Goal: Information Seeking & Learning: Learn about a topic

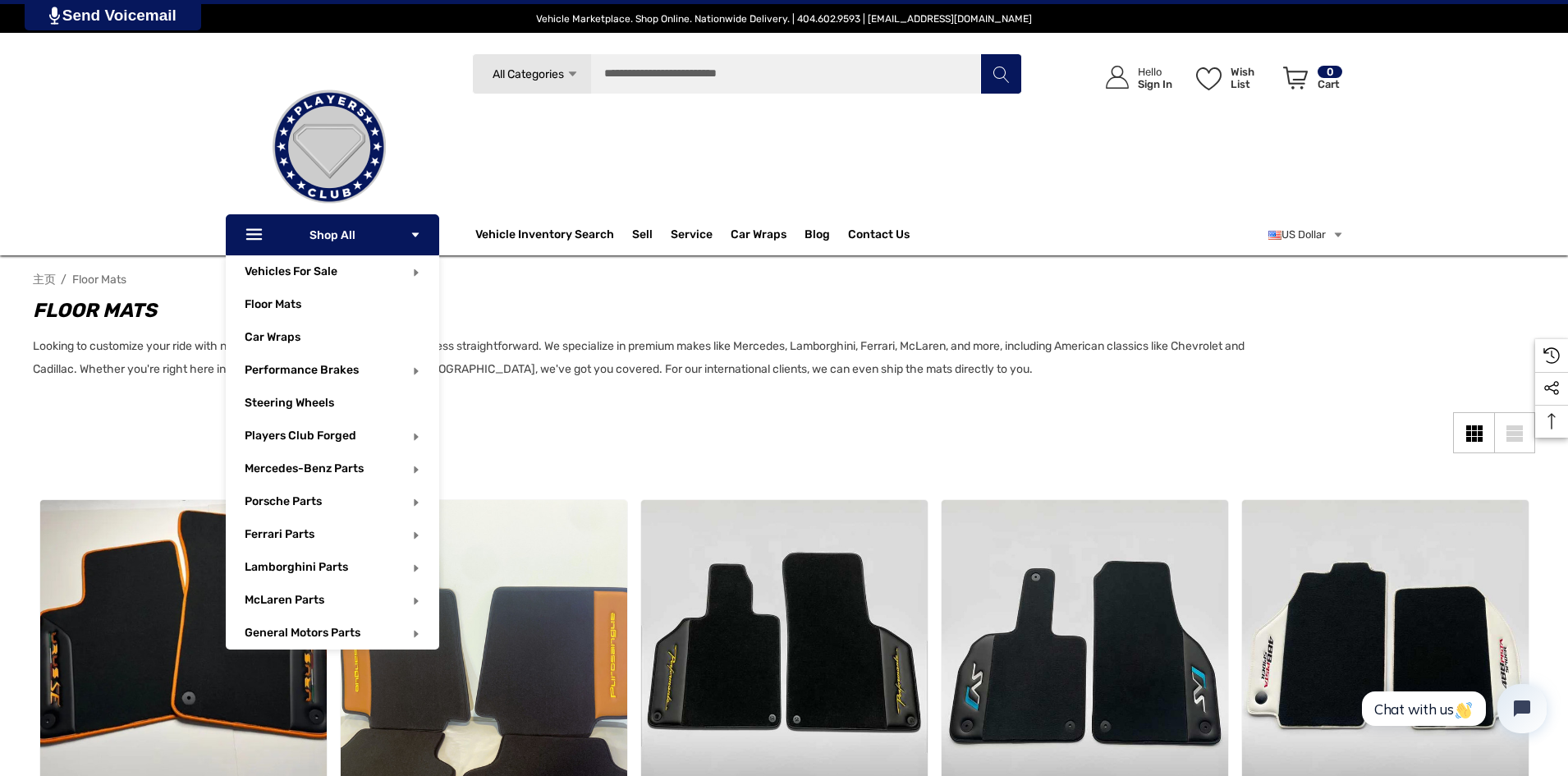
click at [394, 244] on p "Icon Line Icon Line Shop All Icon Arrow Down Icon Arrow Down" at bounding box center [332, 234] width 213 height 41
click at [398, 243] on p "Icon Line Icon Line Shop All Icon Arrow Down Icon Arrow Down" at bounding box center [332, 234] width 213 height 41
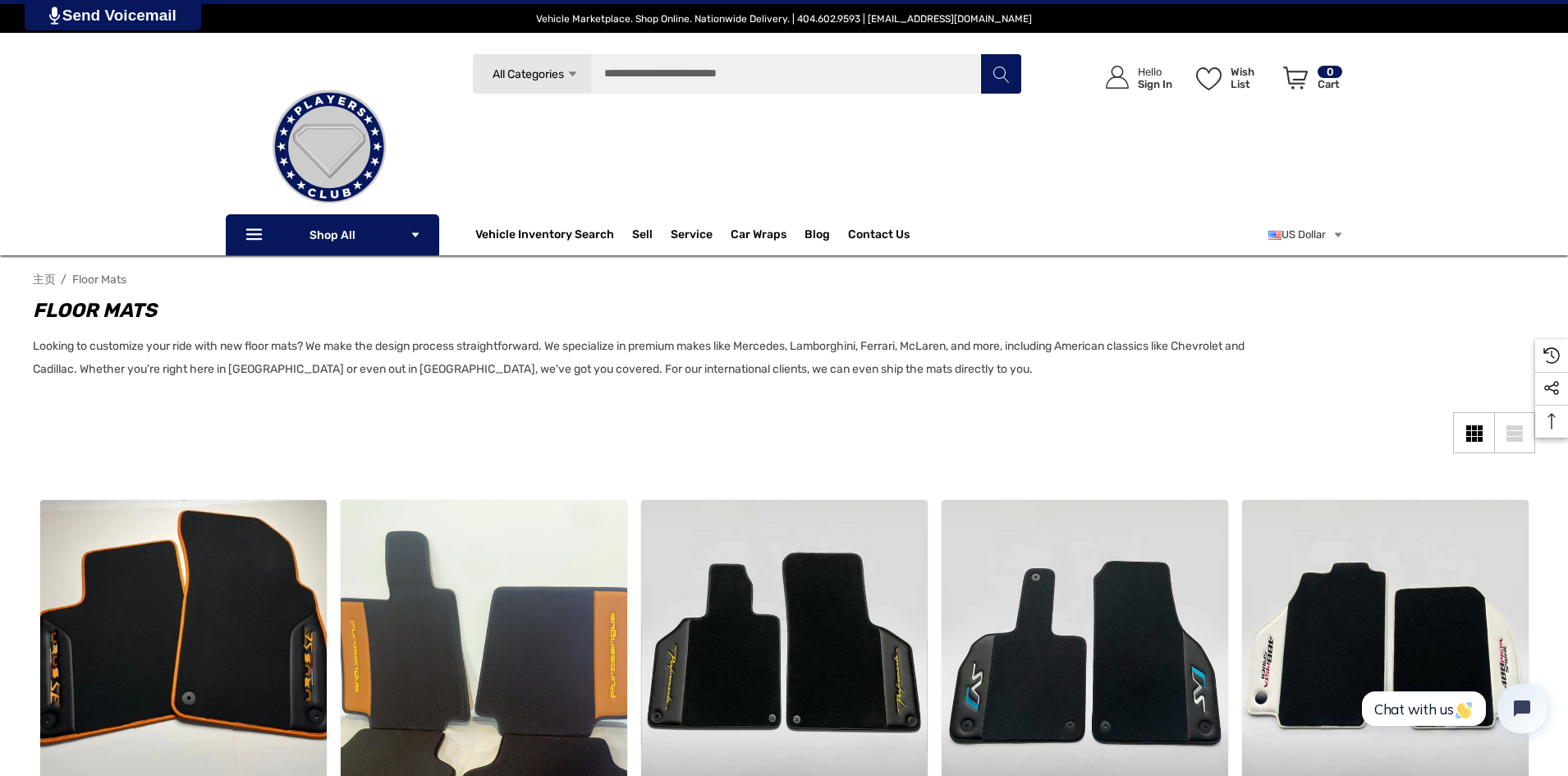
click at [317, 156] on img at bounding box center [329, 147] width 164 height 164
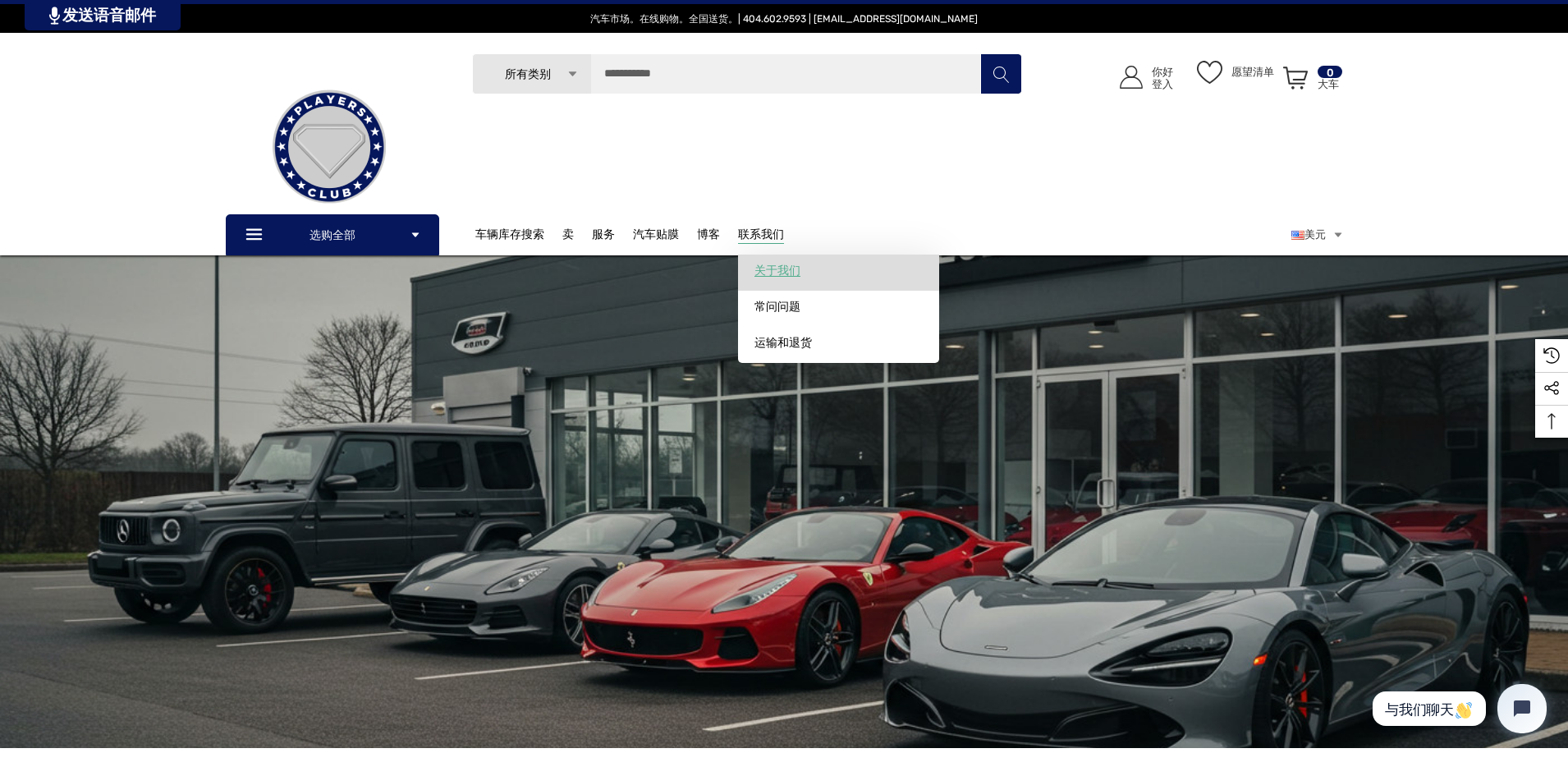
click at [785, 276] on font "关于我们" at bounding box center [777, 270] width 46 height 14
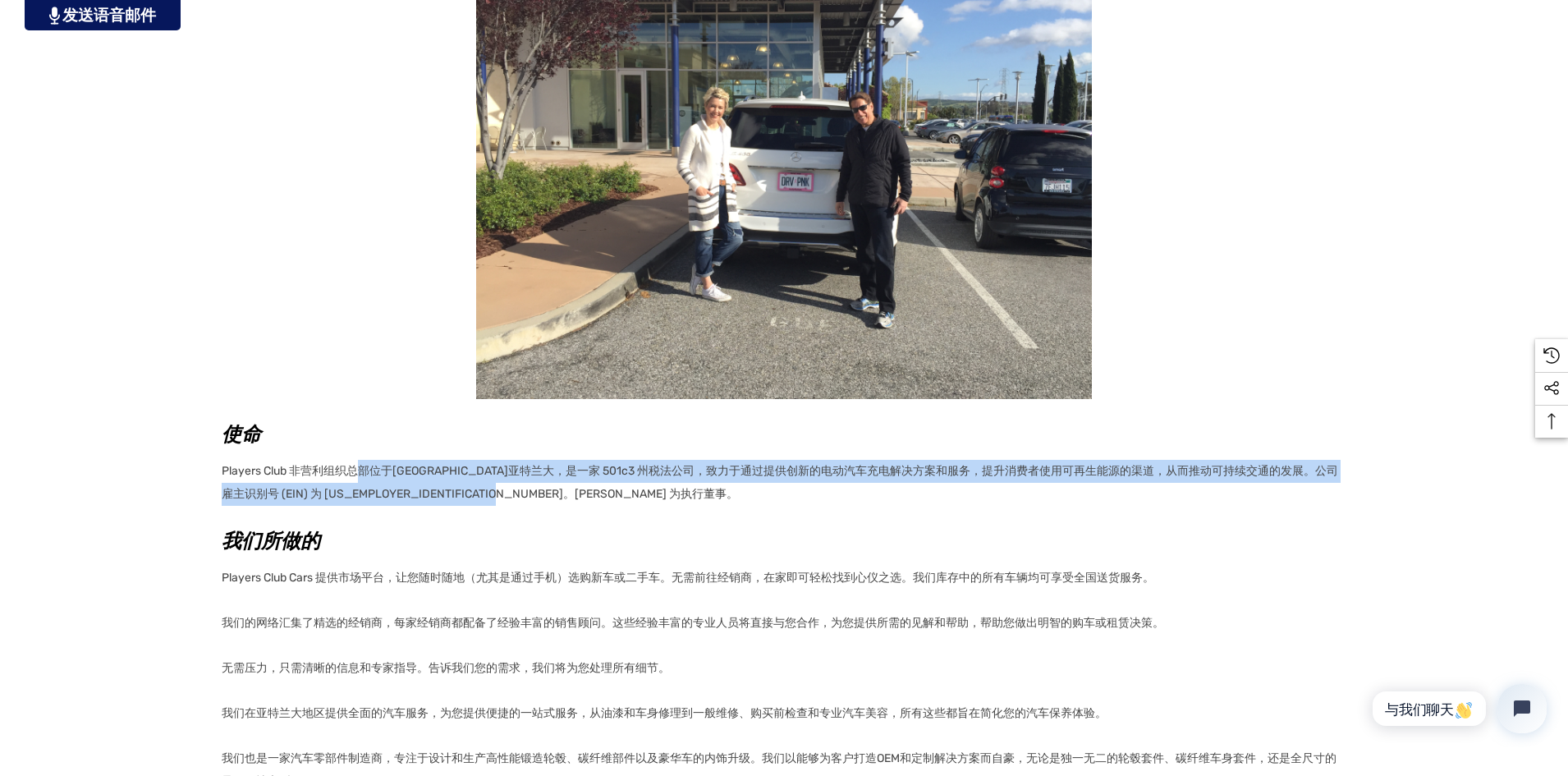
drag, startPoint x: 372, startPoint y: 472, endPoint x: 1010, endPoint y: 488, distance: 638.2
click at [1010, 488] on p "Players Club 非营利组织总部位于佐治亚州亚特兰大，是一家 501c3 州税法公司，致力于通过提供创新的电动汽车充电解决方案和服务，提升消费者使用可…" at bounding box center [784, 480] width 1125 height 51
click at [742, 505] on p "Players Club 非营利组织总部位于佐治亚州亚特兰大，是一家 501c3 州税法公司，致力于通过提供创新的电动汽车充电解决方案和服务，提升消费者使用可…" at bounding box center [784, 480] width 1125 height 51
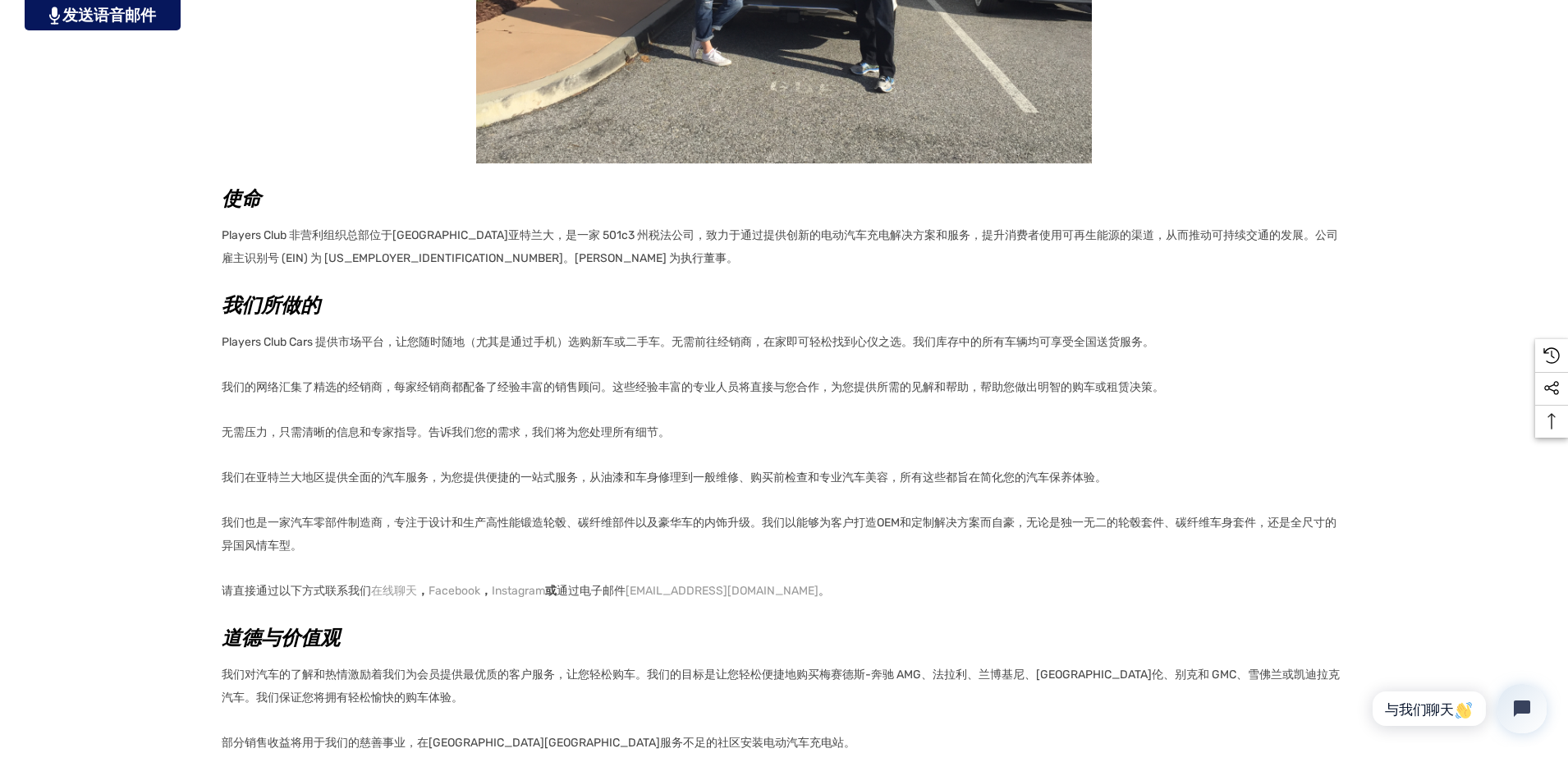
scroll to position [656, 0]
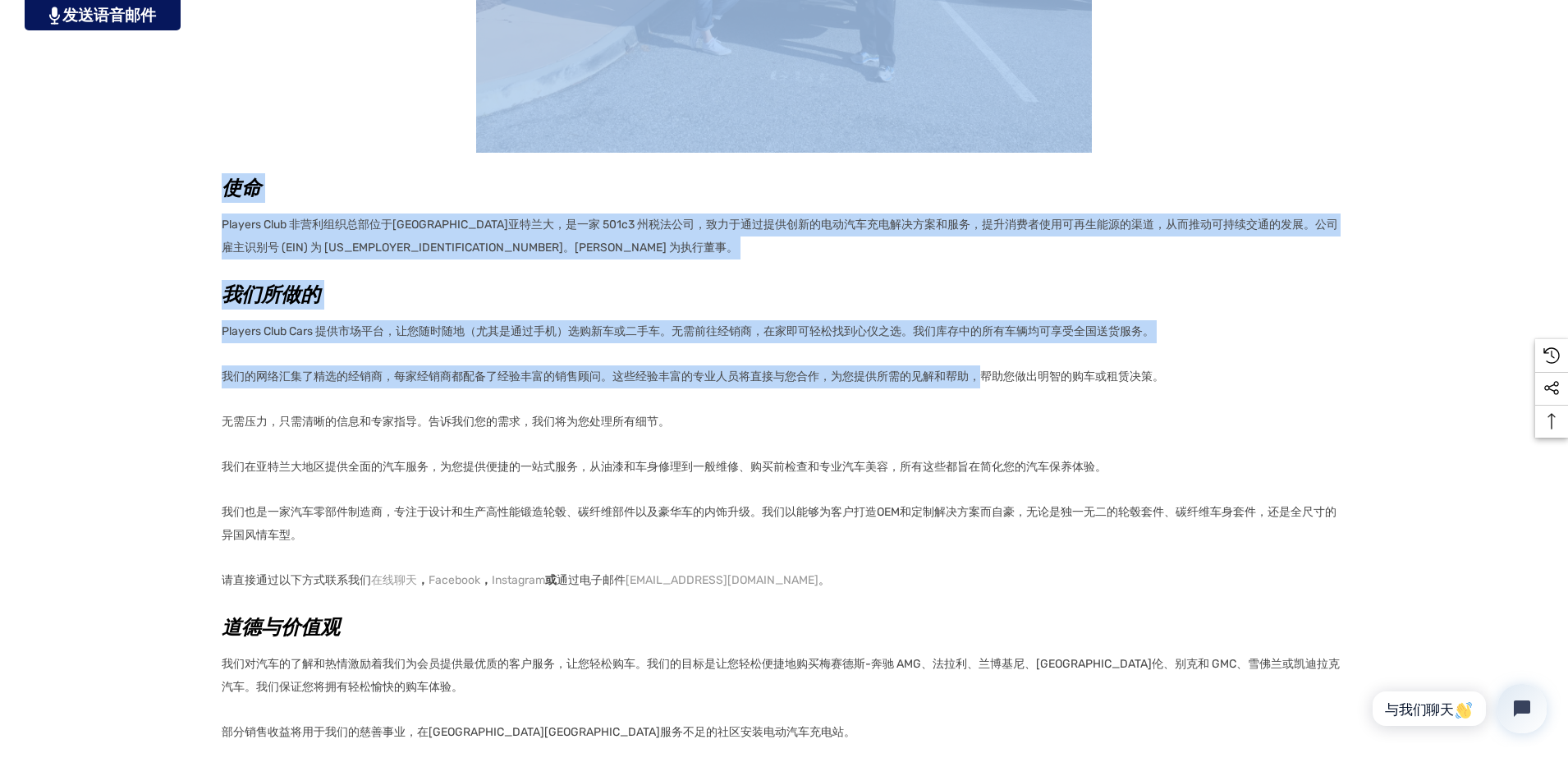
drag, startPoint x: 302, startPoint y: 349, endPoint x: 976, endPoint y: 375, distance: 674.5
click at [976, 375] on div "主页 联系我们 关于我们 关于我们 使命 Players Club 非营利组织总部位于佐治亚州亚特兰大，是一家 501c3 州税法公司，致力于通过提供创新的电…" at bounding box center [784, 177] width 1568 height 1132
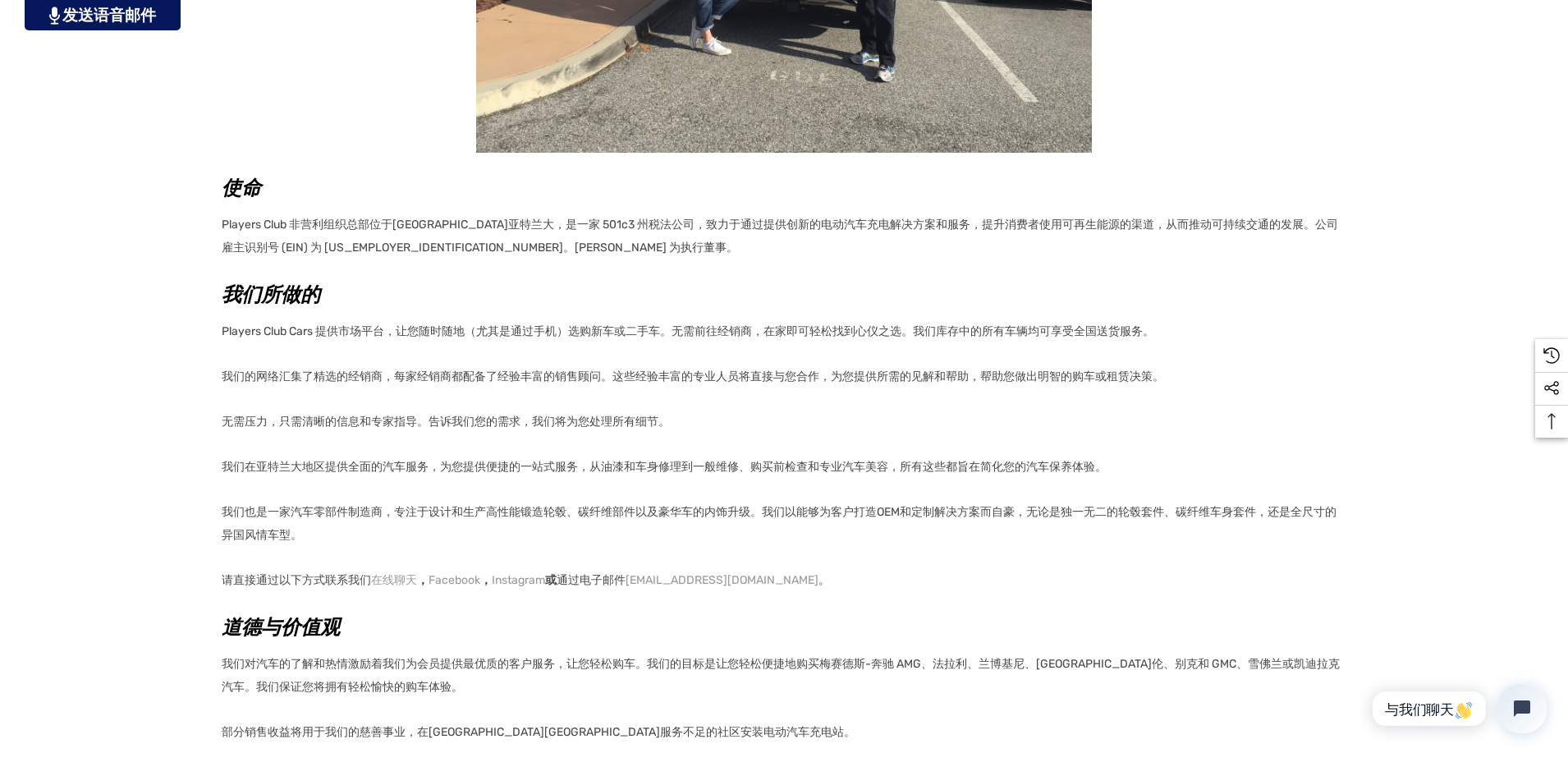
click at [1251, 383] on p "我们的网络汇集了精选的经销商，每家经销商都配备了经验丰富的销售顾问。这些经验丰富的专业人员将直接与您合作，为您提供所需的见解和帮助，帮助您做出明智的购车或租赁…" at bounding box center [784, 376] width 1125 height 23
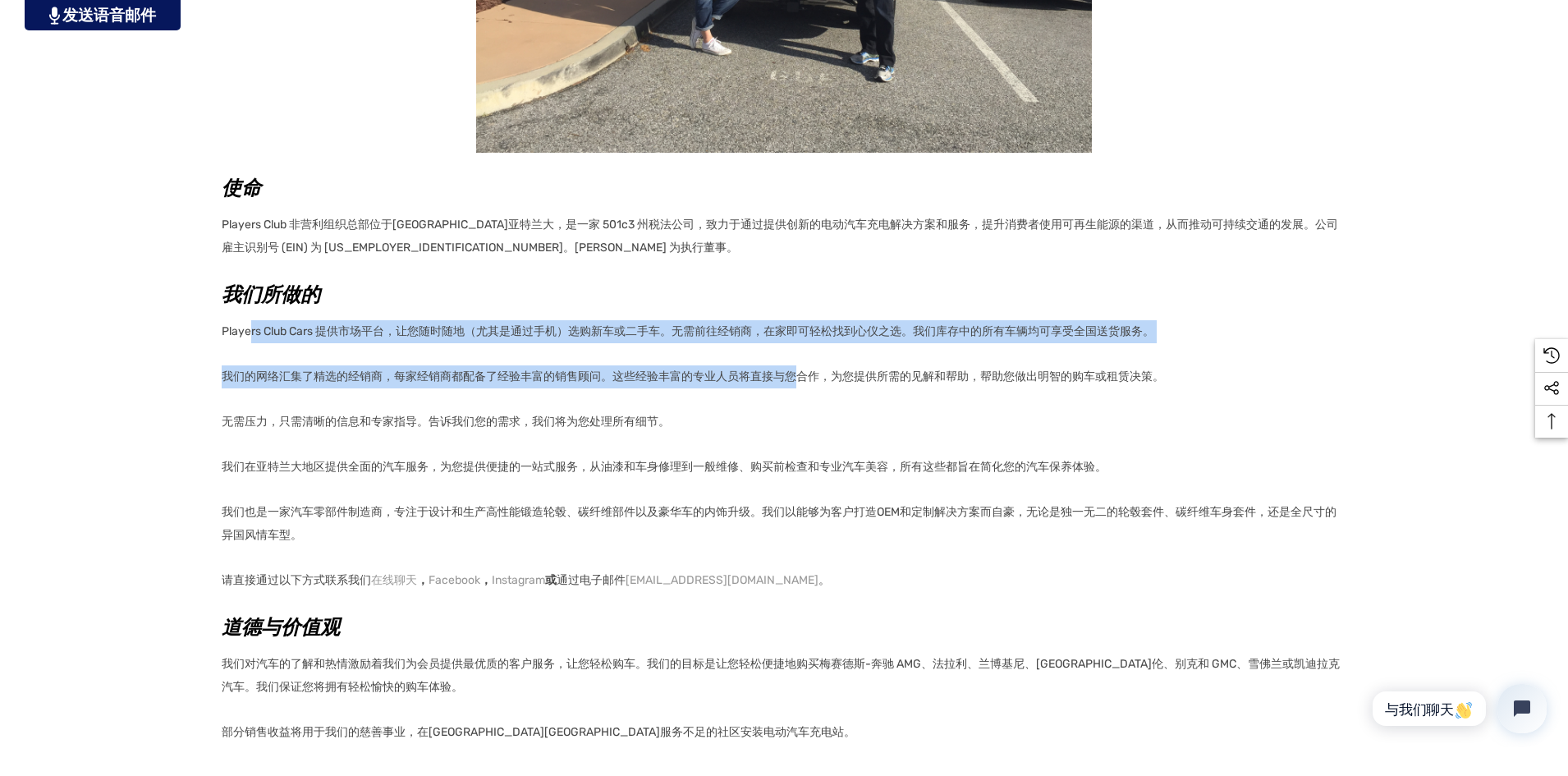
drag, startPoint x: 252, startPoint y: 335, endPoint x: 794, endPoint y: 345, distance: 542.1
click at [794, 345] on div "使命 Players Club 非营利组织总部位于佐治亚州亚特兰大，是一家 501c3 州税法公司，致力于通过提供创新的电动汽车充电解决方案和服务，提升消费者…" at bounding box center [784, 218] width 1125 height 1053
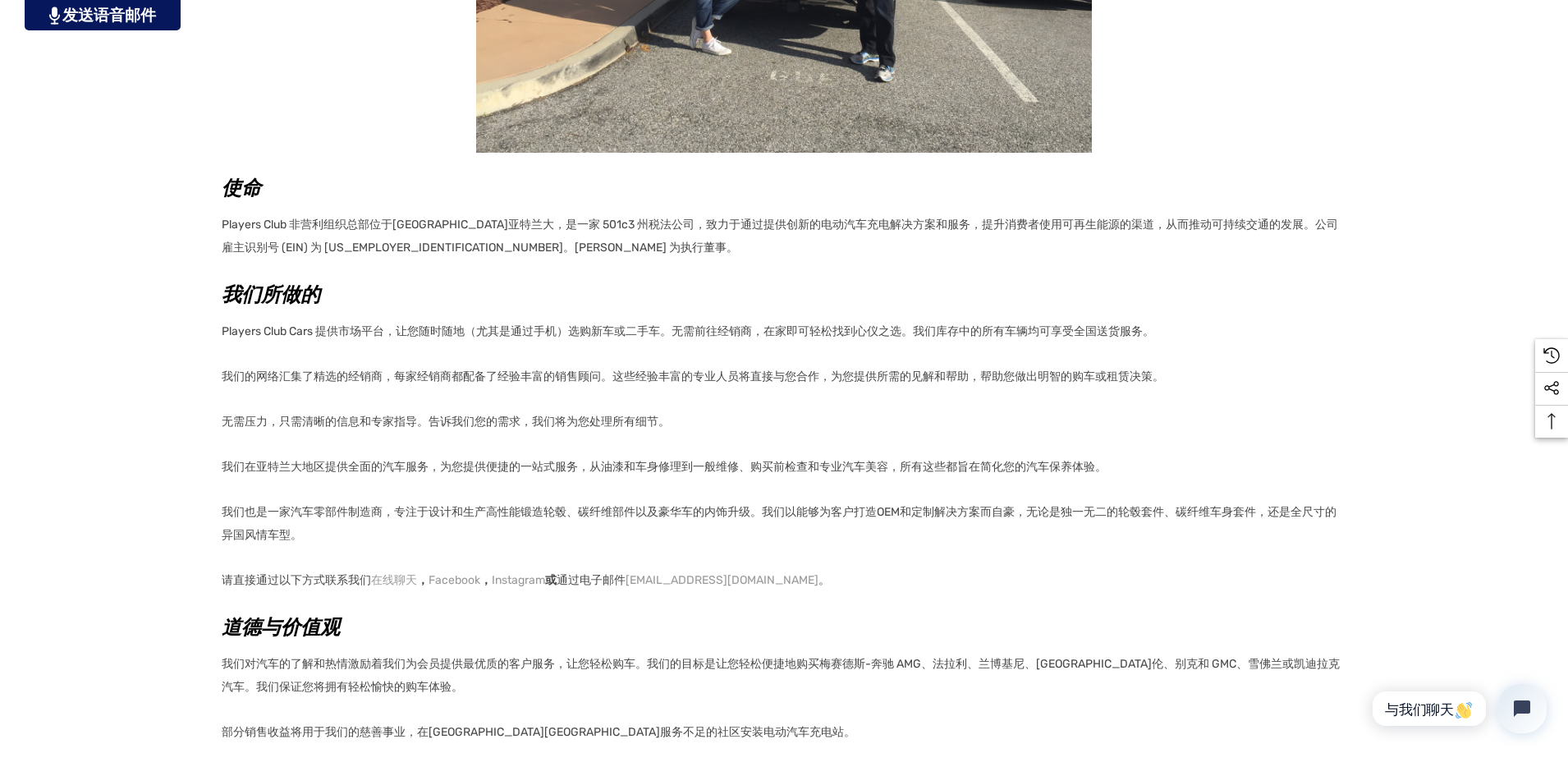
click at [989, 392] on div "使命 Players Club 非营利组织总部位于佐治亚州亚特兰大，是一家 501c3 州税法公司，致力于通过提供创新的电动汽车充电解决方案和服务，提升消费者…" at bounding box center [784, 218] width 1125 height 1053
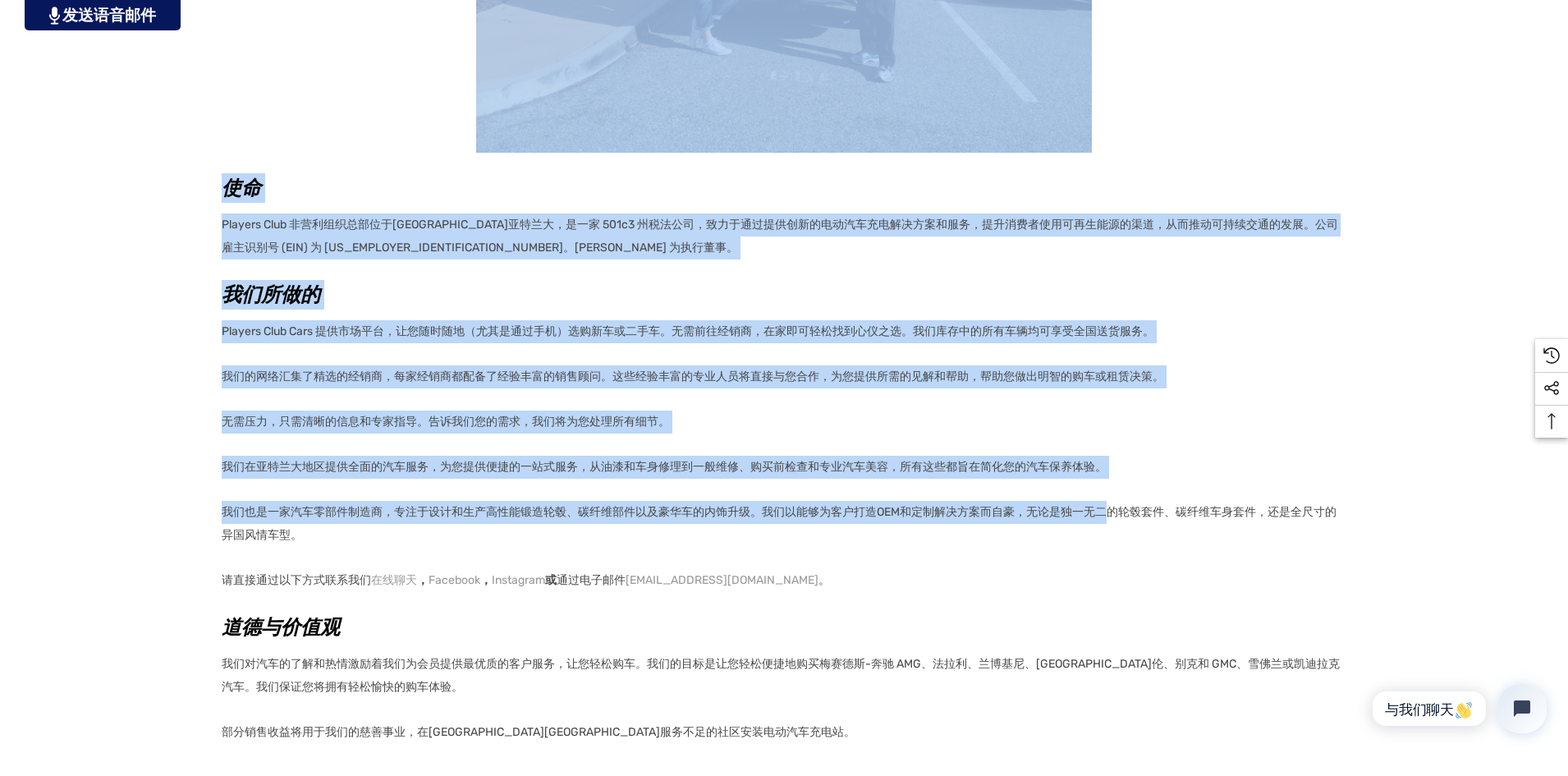
drag, startPoint x: 668, startPoint y: 488, endPoint x: 1111, endPoint y: 509, distance: 443.5
click at [1111, 509] on div "主页 联系我们 关于我们 关于我们 使命 Players Club 非营利组织总部位于佐治亚州亚特兰大，是一家 501c3 州税法公司，致力于通过提供创新的电…" at bounding box center [784, 177] width 1568 height 1132
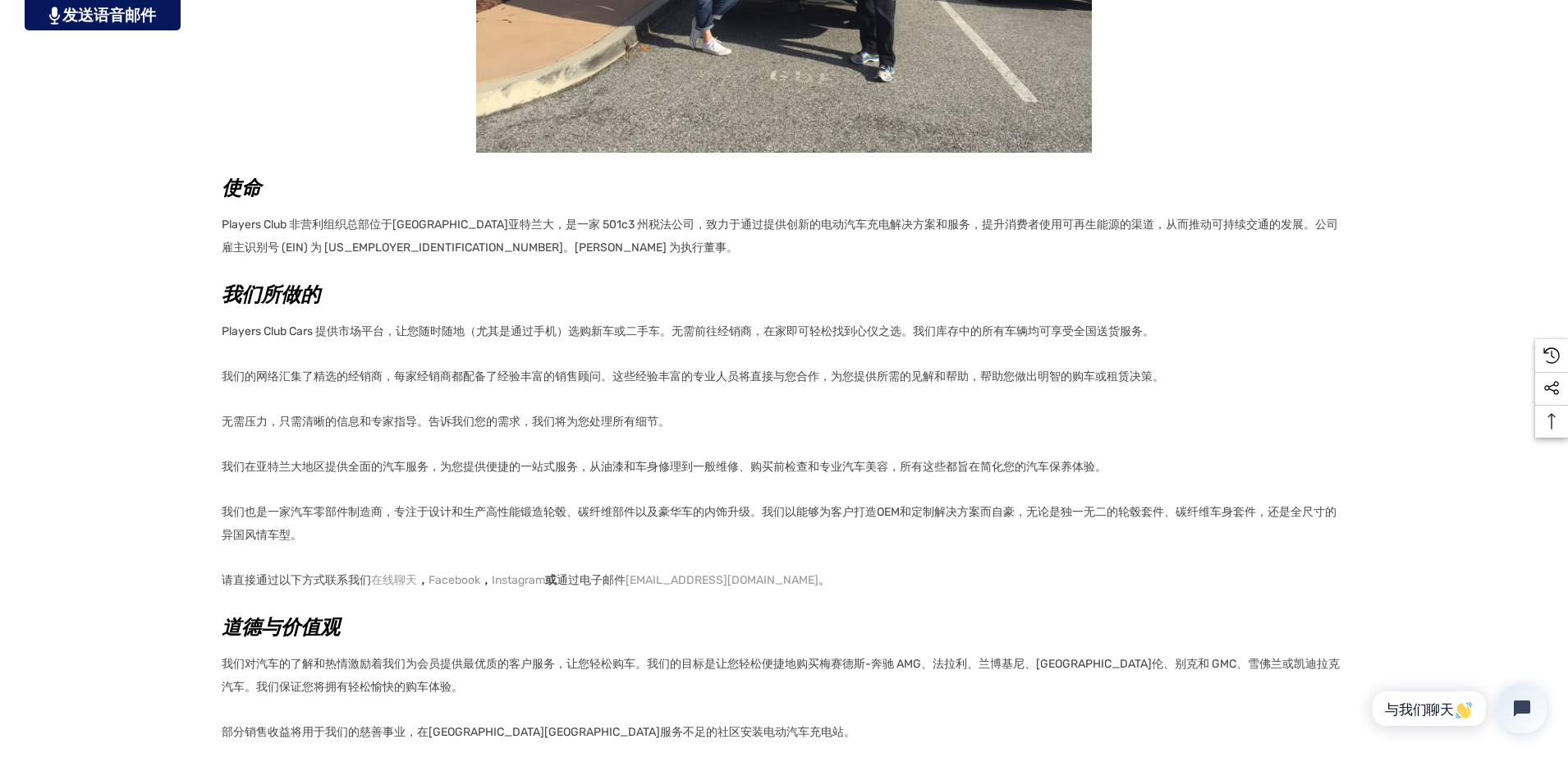
click at [1121, 595] on div "使命 Players Club 非营利组织总部位于佐治亚州亚特兰大，是一家 501c3 州税法公司，致力于通过提供创新的电动汽车充电解决方案和服务，提升消费者…" at bounding box center [784, 218] width 1125 height 1053
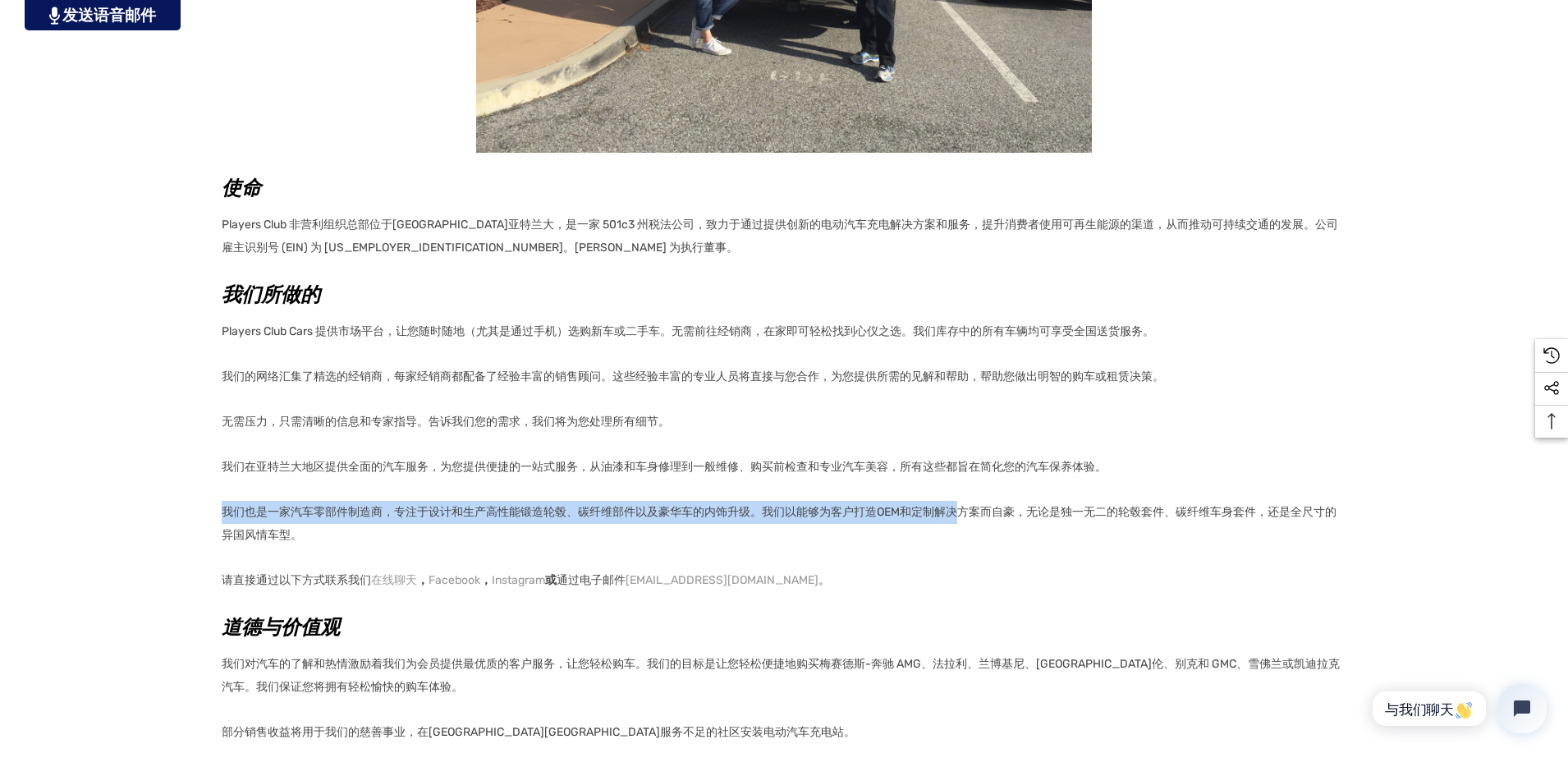
drag, startPoint x: 228, startPoint y: 499, endPoint x: 973, endPoint y: 532, distance: 745.7
click at [966, 524] on p "我们也是一家汽车零部件制造商，专注于设计和生产高性能锻造轮毂、碳纤维部件以及豪华车的内饰升级。我们以能够为客户打造OEM和定制解决方案而自豪，无论是独一无二的…" at bounding box center [784, 523] width 1125 height 46
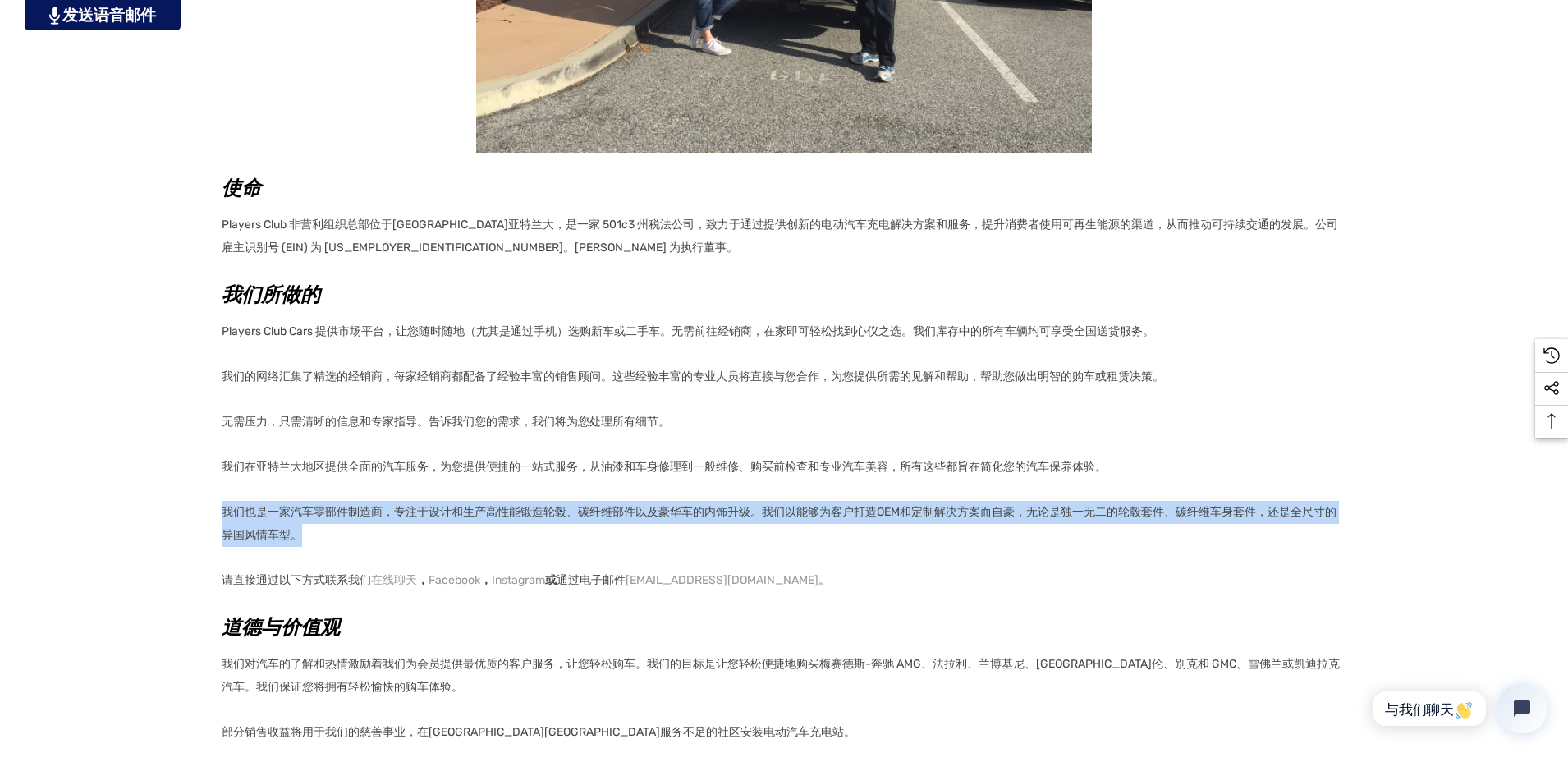
scroll to position [0, 0]
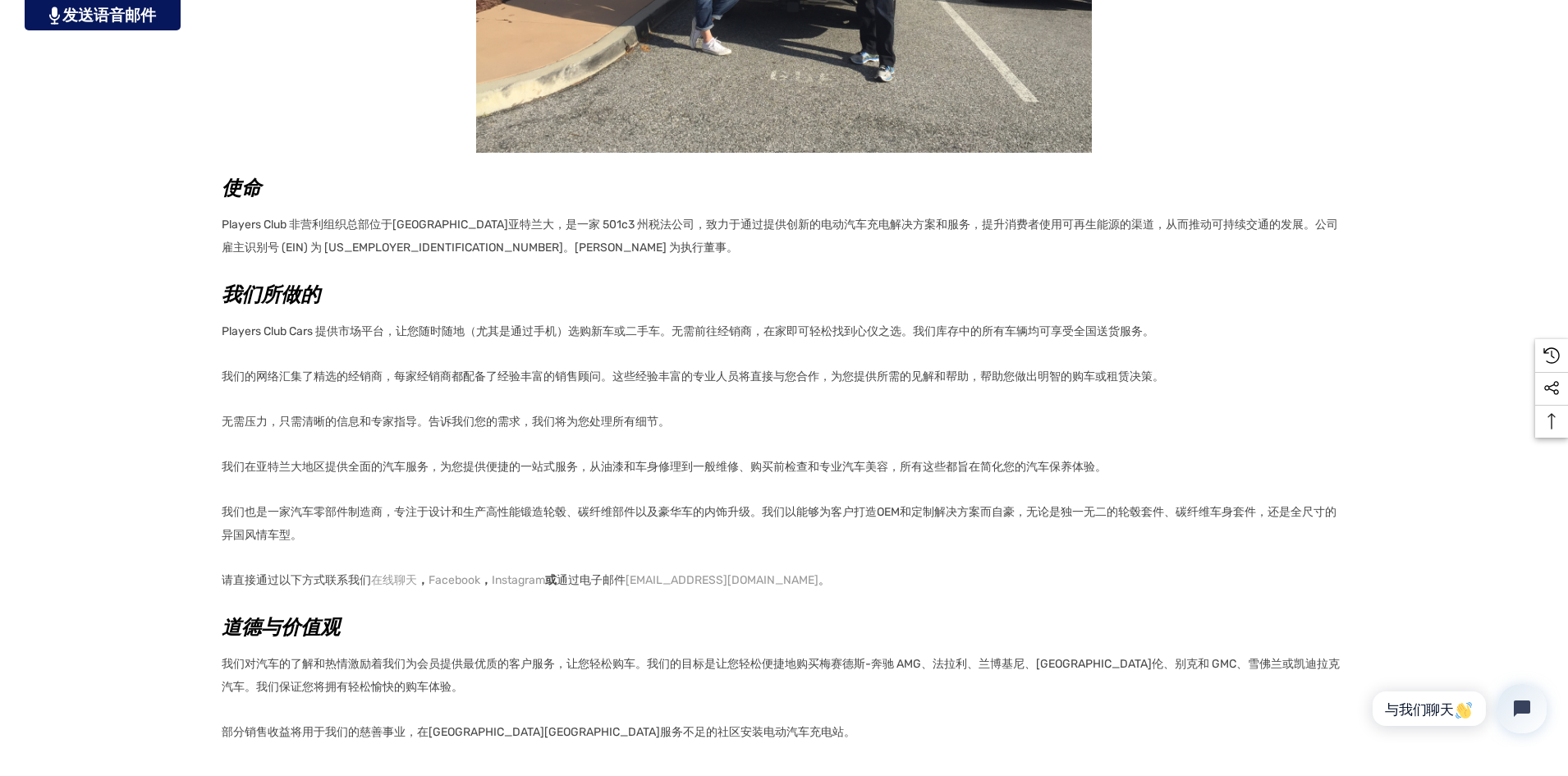
click at [924, 567] on div "使命 Players Club 非营利组织总部位于佐治亚州亚特兰大，是一家 501c3 州税法公司，致力于通过提供创新的电动汽车充电解决方案和服务，提升消费者…" at bounding box center [784, 218] width 1125 height 1053
